Goal: Connect with others: Connect with other users

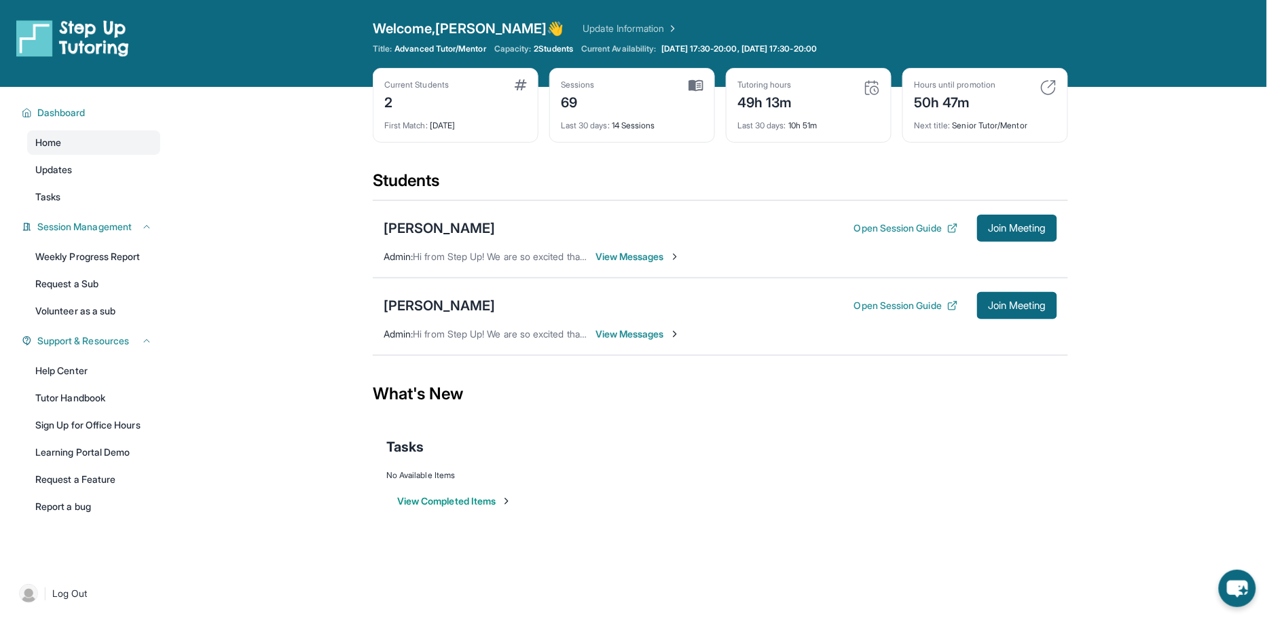
click at [1111, 143] on main "Current Students 2 First Match : 1 month ago Sessions 69 Last 30 days : 14 Sess…" at bounding box center [720, 314] width 1093 height 454
click at [996, 308] on span "Join Meeting" at bounding box center [1017, 306] width 58 height 8
click at [434, 299] on div "Amy Nunez" at bounding box center [439, 305] width 111 height 19
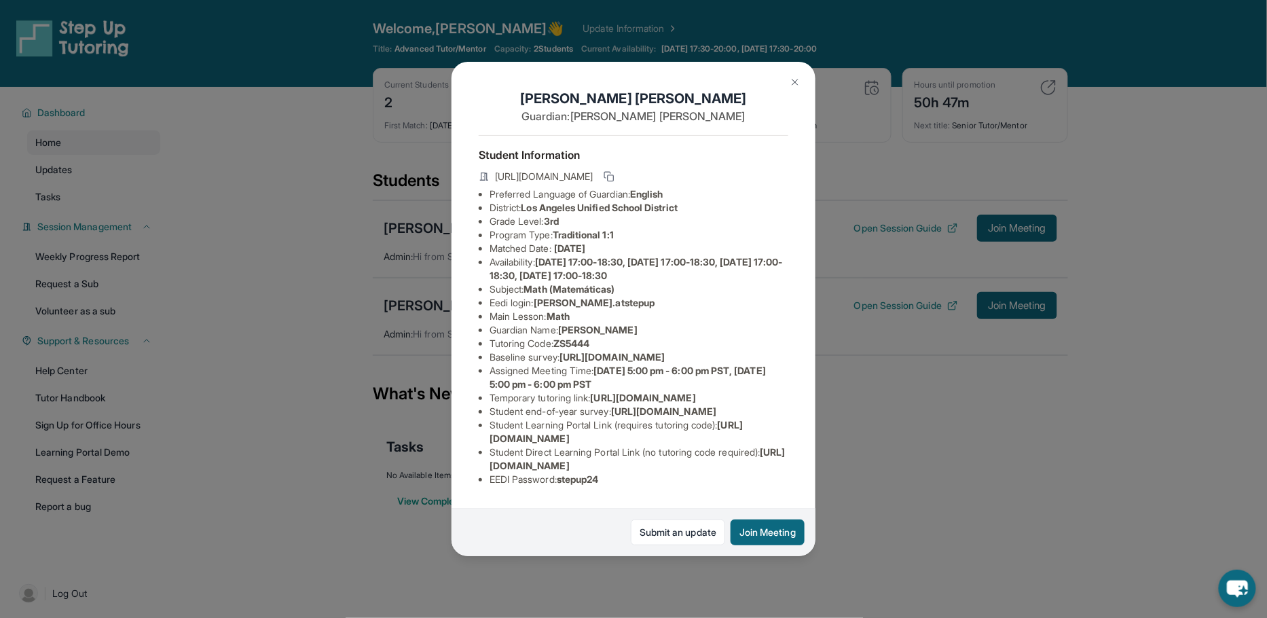
scroll to position [117, 0]
click at [793, 77] on img at bounding box center [795, 82] width 11 height 11
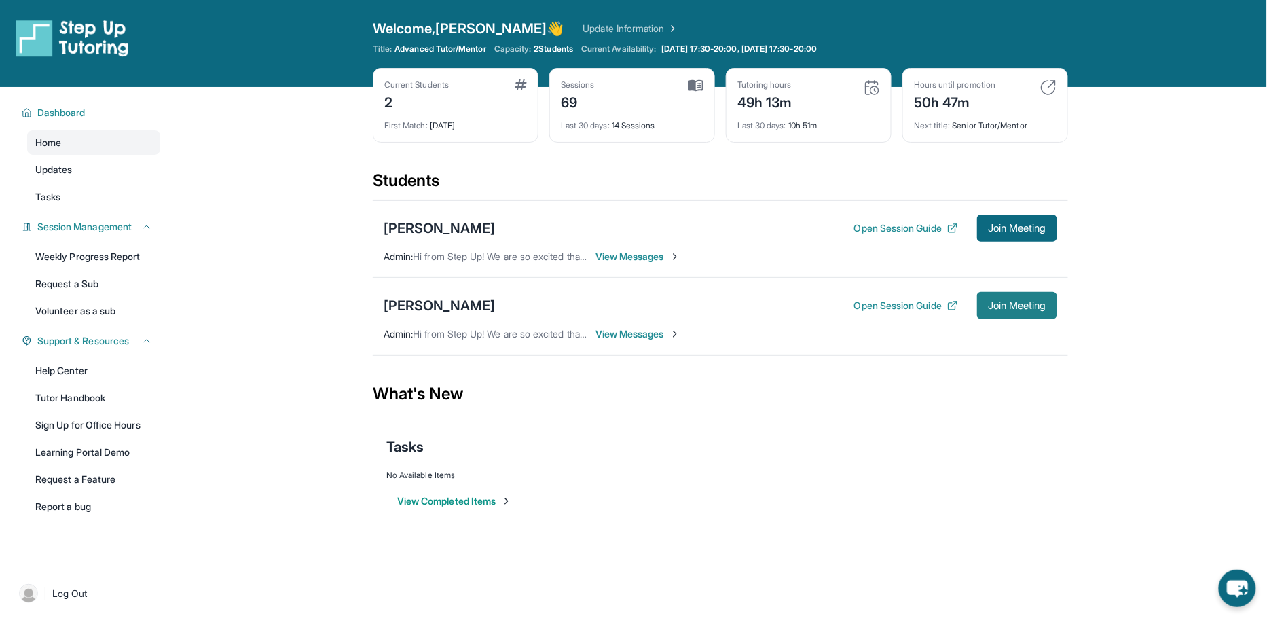
click at [1008, 295] on button "Join Meeting" at bounding box center [1017, 305] width 80 height 27
